Goal: Obtain resource: Obtain resource

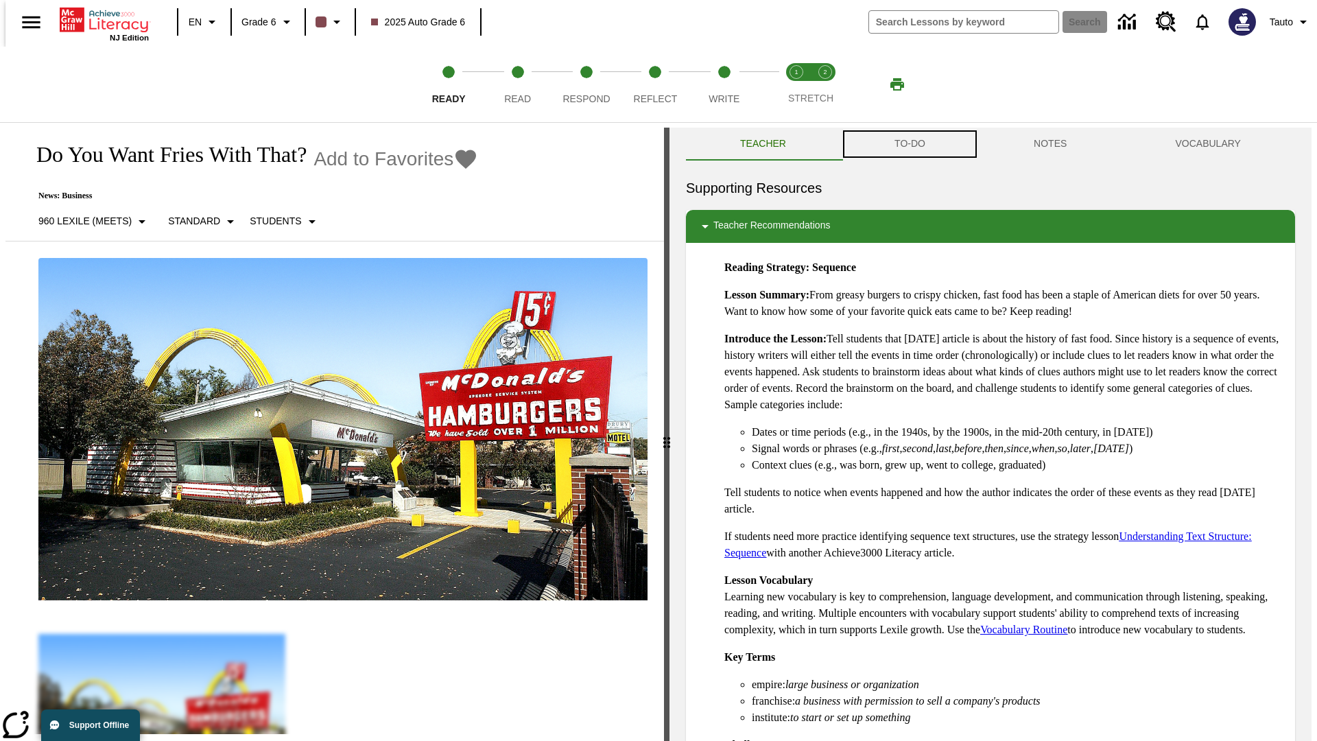
click at [909, 144] on button "TO-DO" at bounding box center [909, 144] width 139 height 33
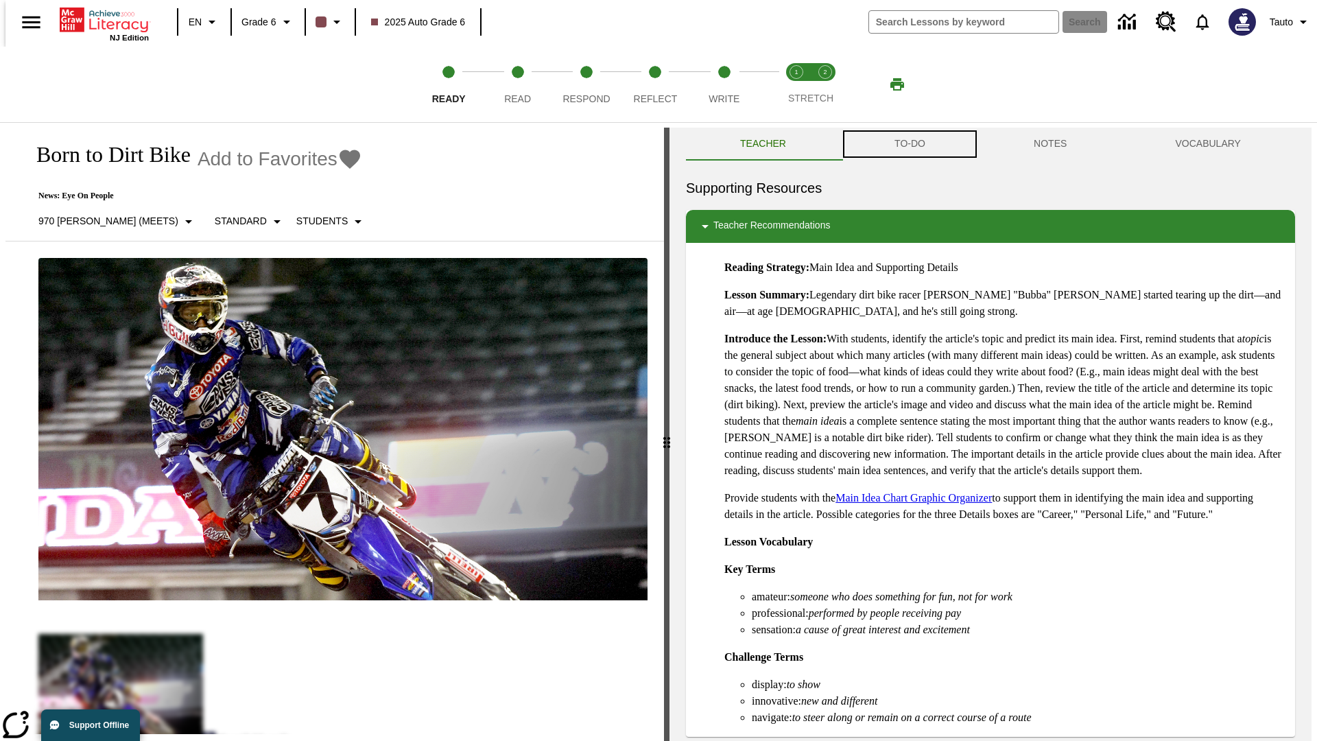
click at [909, 144] on button "TO-DO" at bounding box center [909, 144] width 139 height 33
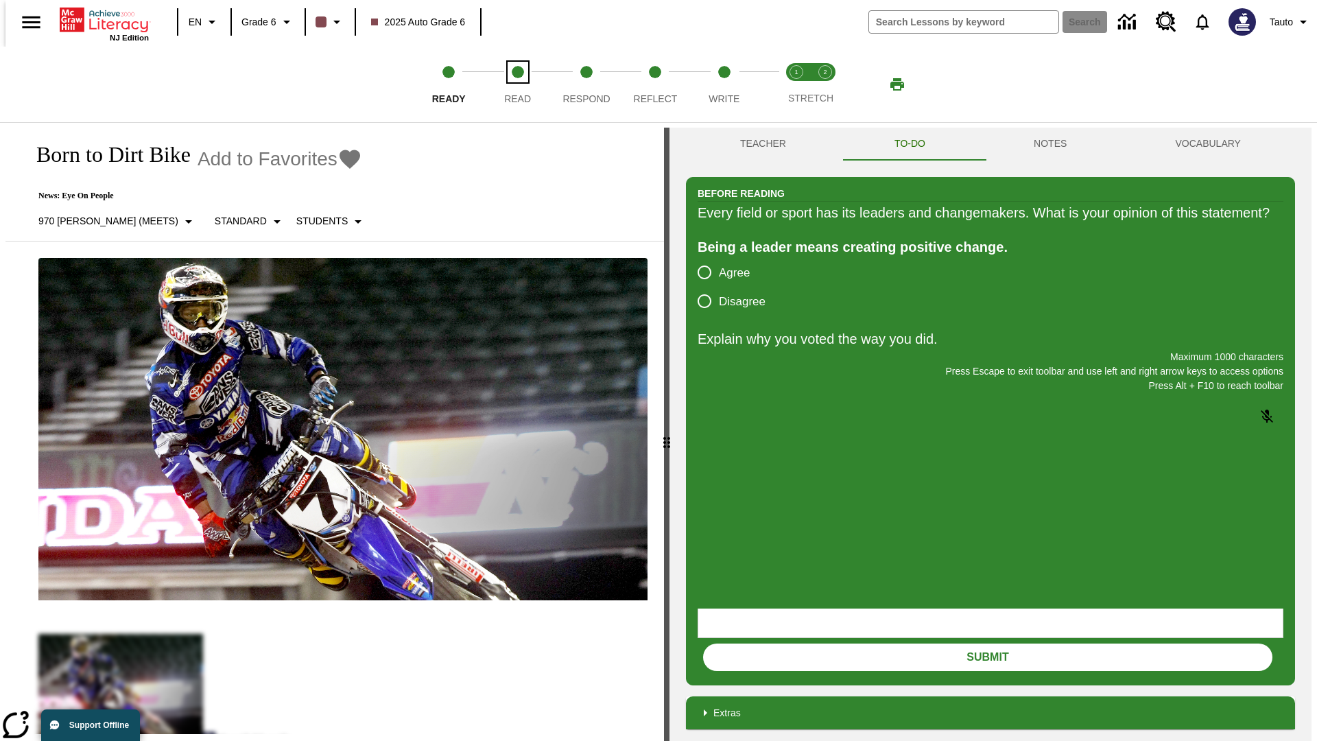
click at [517, 84] on span "Read" at bounding box center [517, 93] width 27 height 25
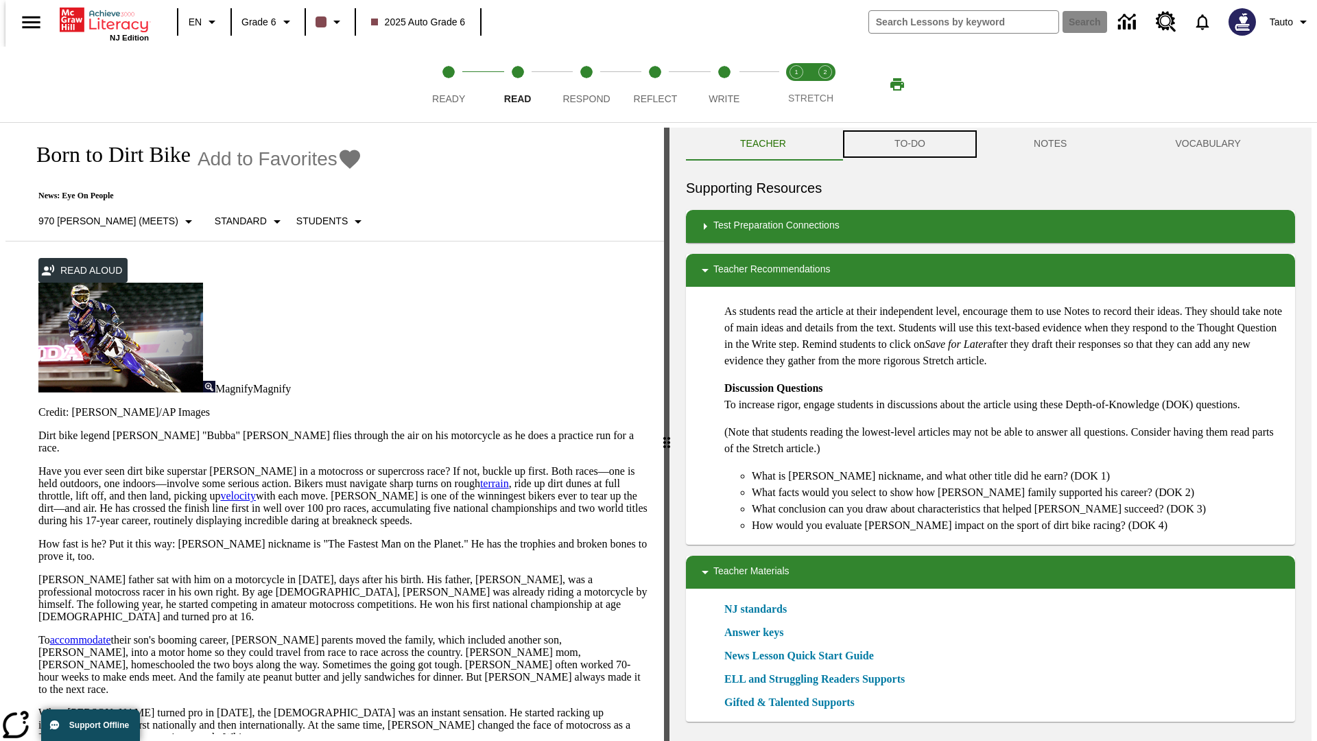
scroll to position [1, 0]
click at [909, 144] on button "TO-DO" at bounding box center [909, 143] width 139 height 33
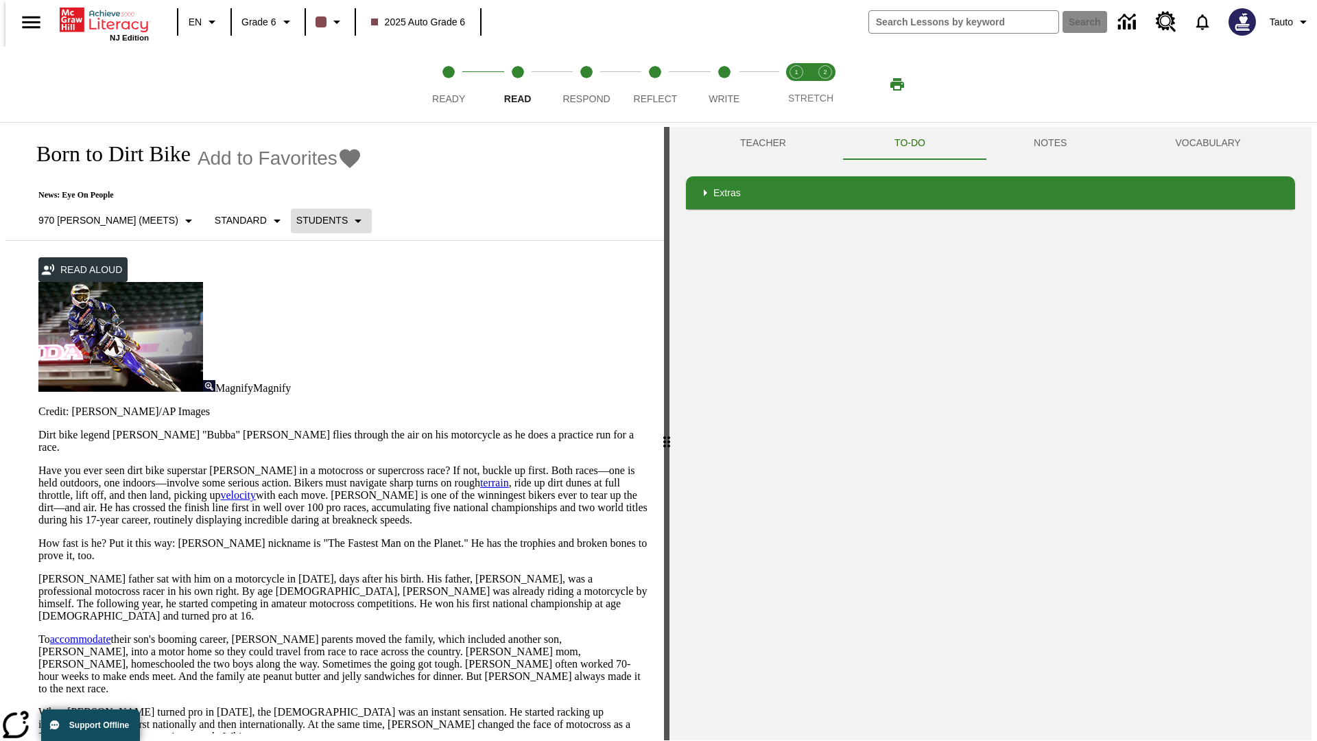
click at [296, 220] on p "Students" at bounding box center [321, 220] width 51 height 14
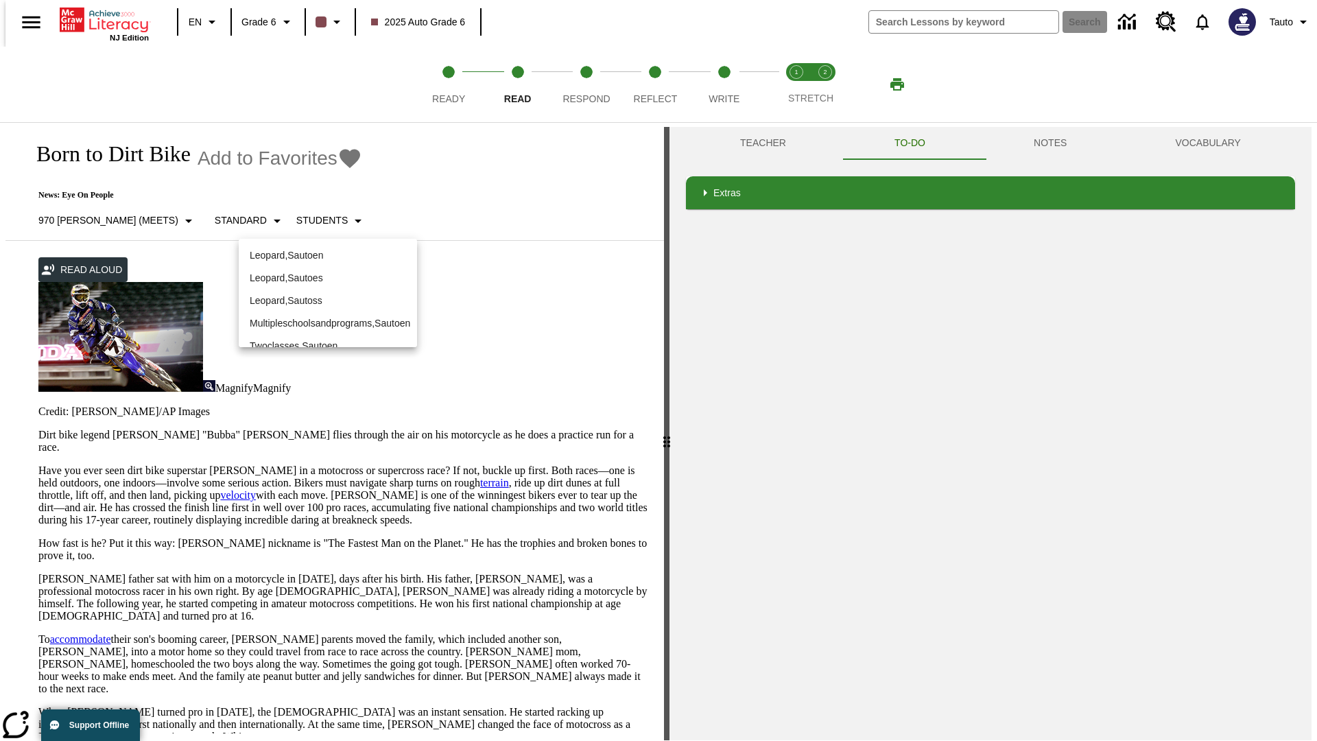
click at [317, 248] on p "Leopard , Sautoen" at bounding box center [328, 255] width 156 height 14
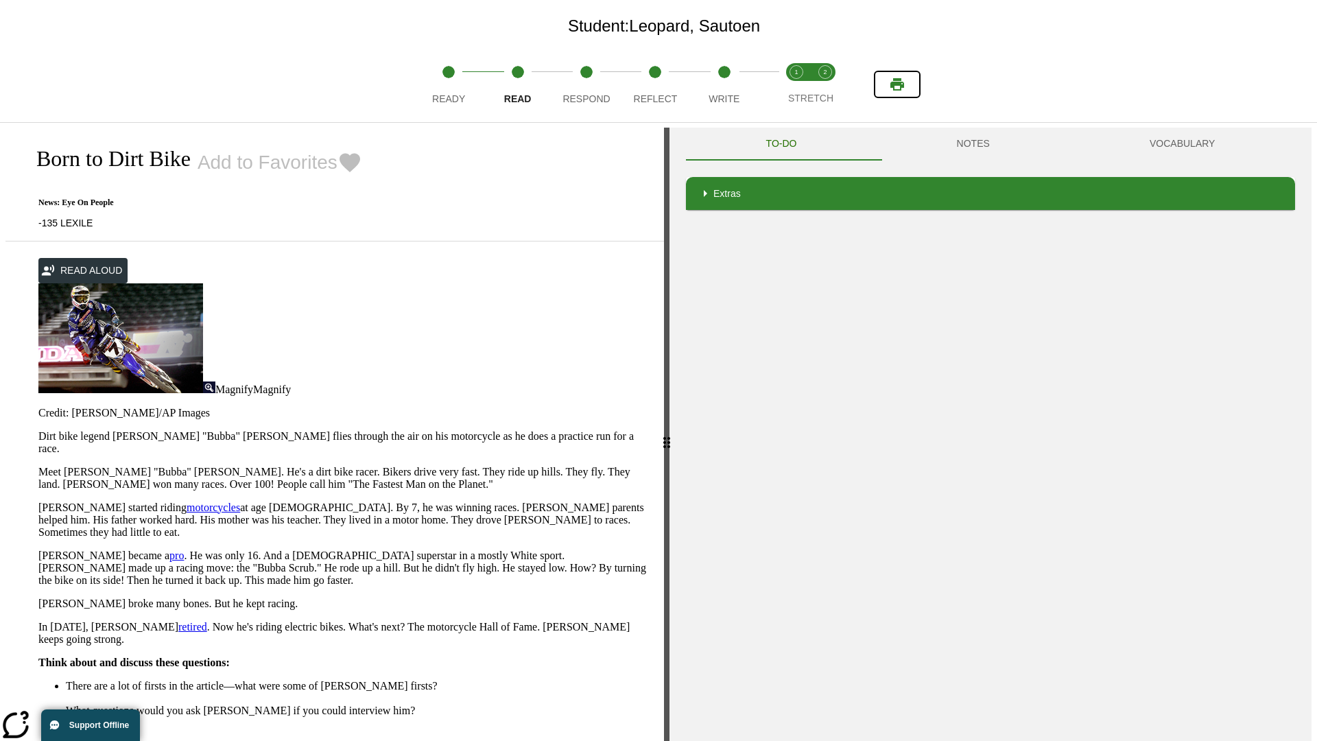
click at [897, 84] on icon "Print" at bounding box center [897, 84] width 14 height 12
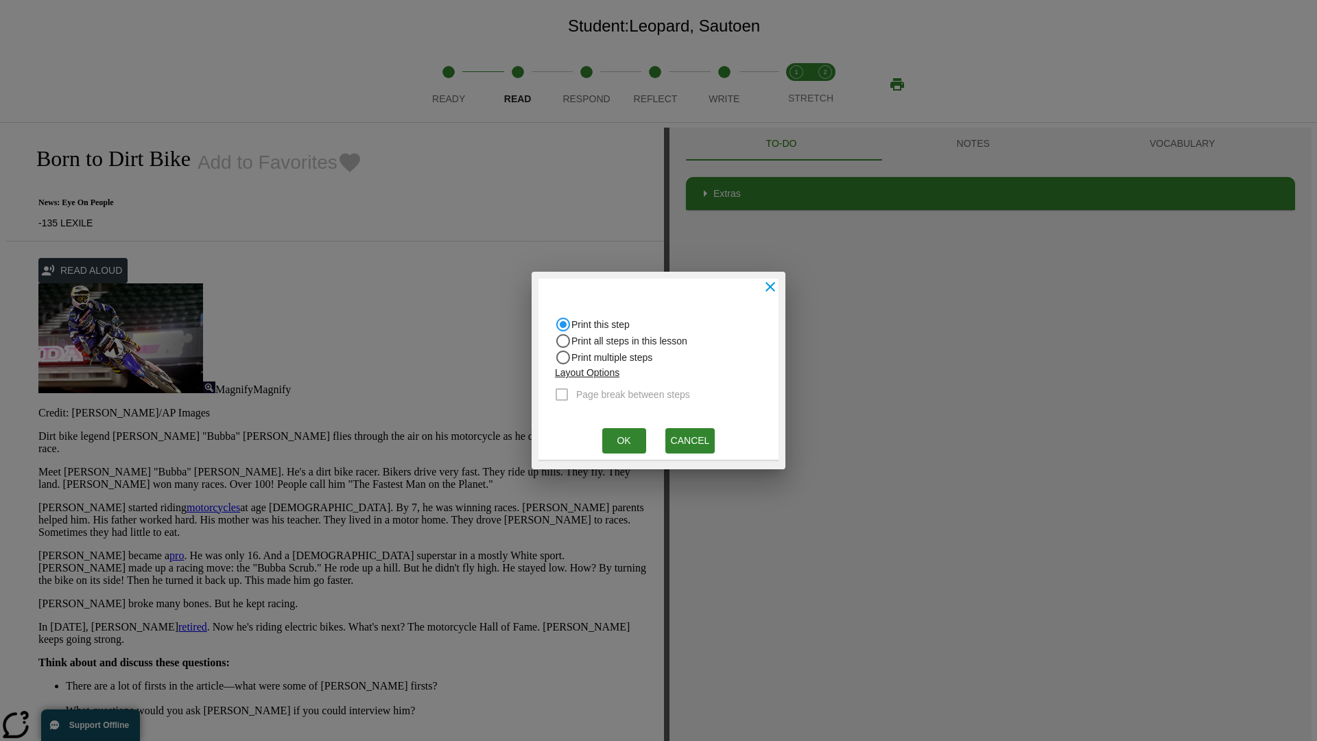
click at [563, 341] on input "Print all steps in this lesson" at bounding box center [563, 341] width 16 height 16
radio input "true"
radio input "false"
checkbox input "true"
click at [623, 440] on button "Ok" at bounding box center [624, 440] width 44 height 25
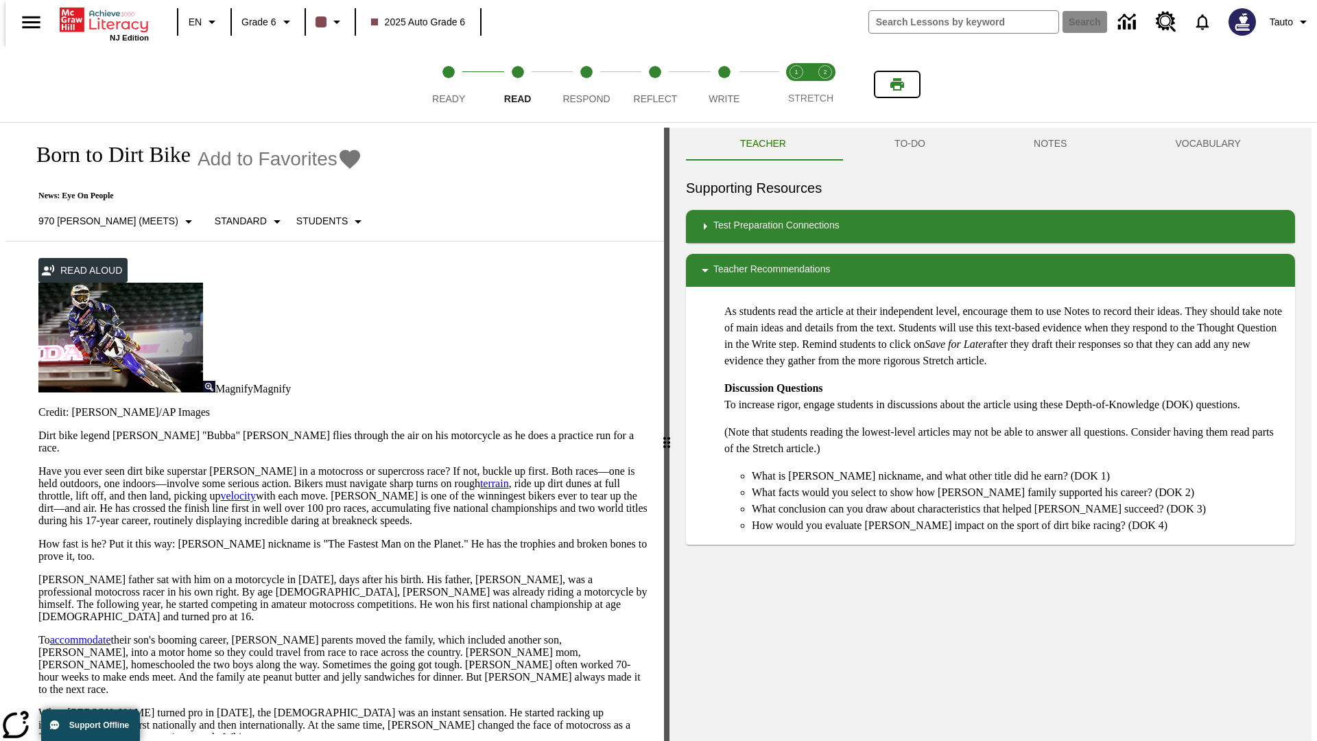
click at [897, 84] on icon "Print" at bounding box center [897, 84] width 14 height 12
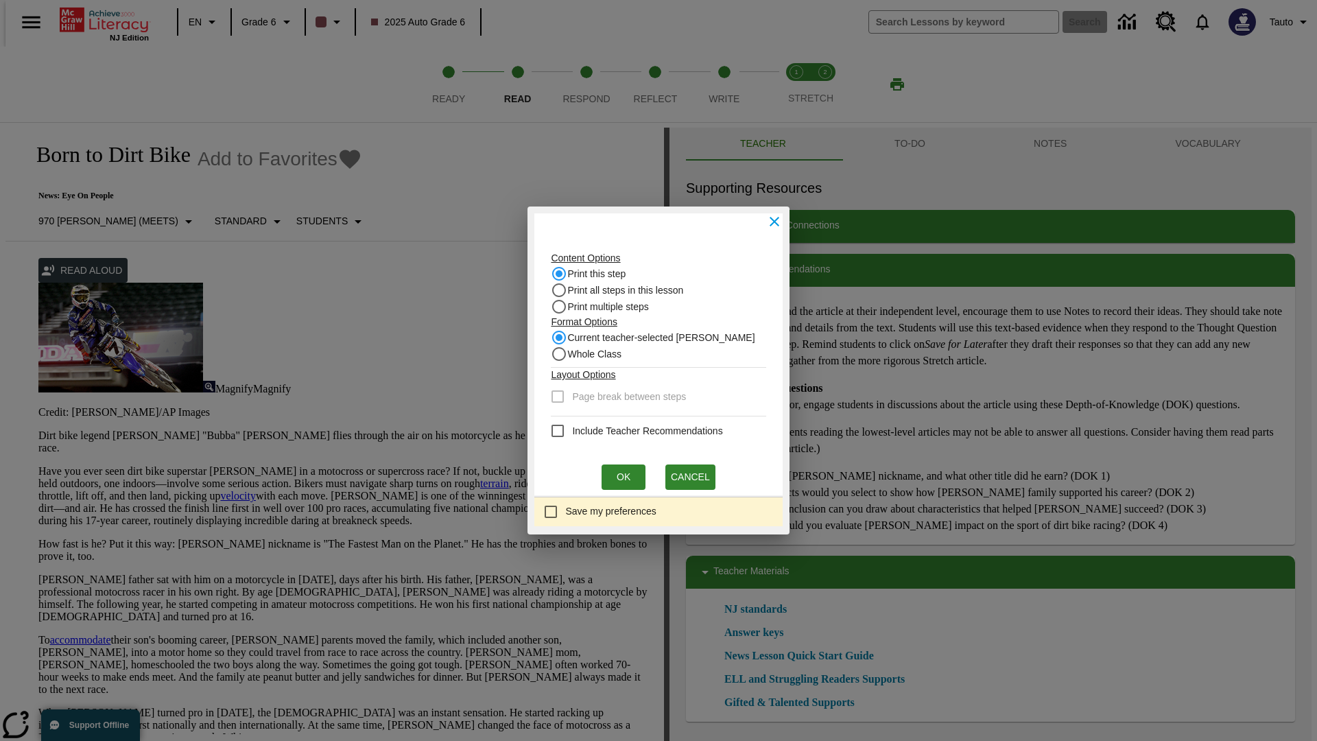
click at [563, 274] on input "Print this step" at bounding box center [559, 273] width 16 height 16
click at [563, 354] on input "Whole Class" at bounding box center [559, 354] width 16 height 16
radio input "true"
radio input "false"
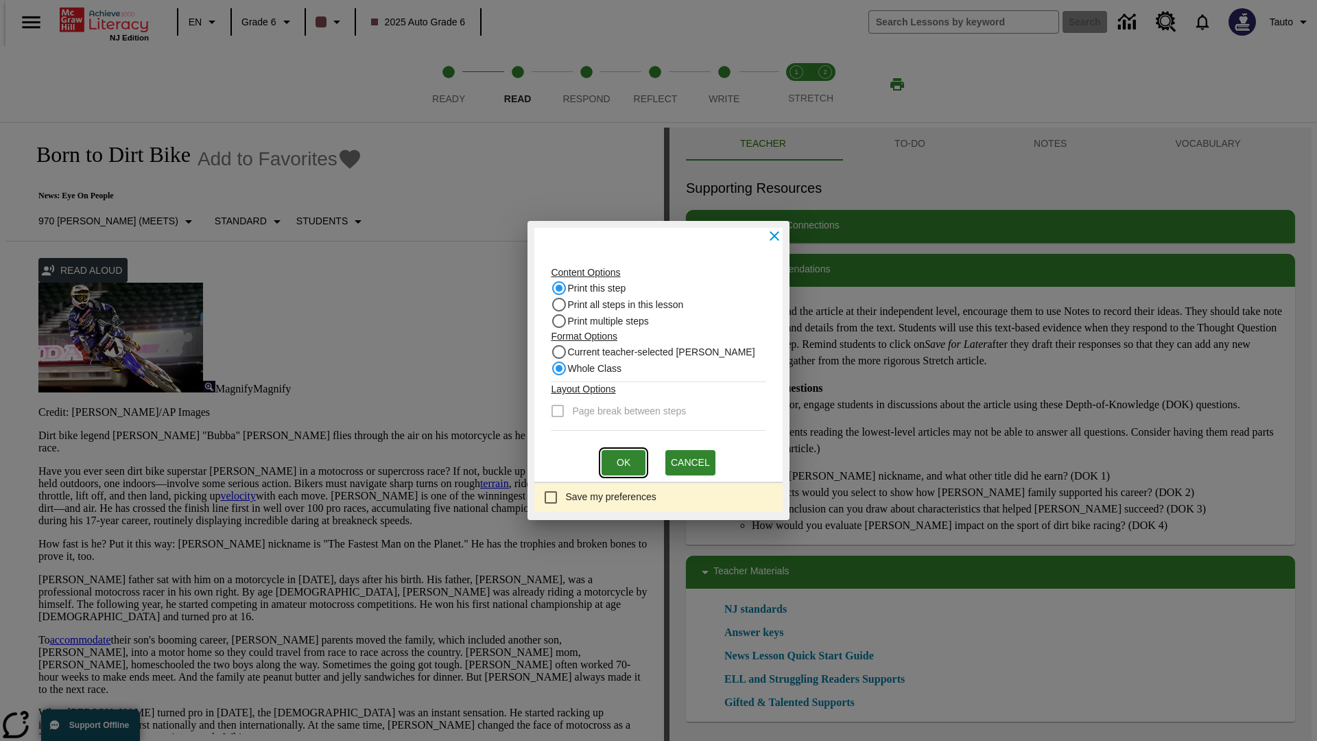
click at [623, 462] on button "Ok" at bounding box center [624, 462] width 44 height 25
